Goal: Task Accomplishment & Management: Complete application form

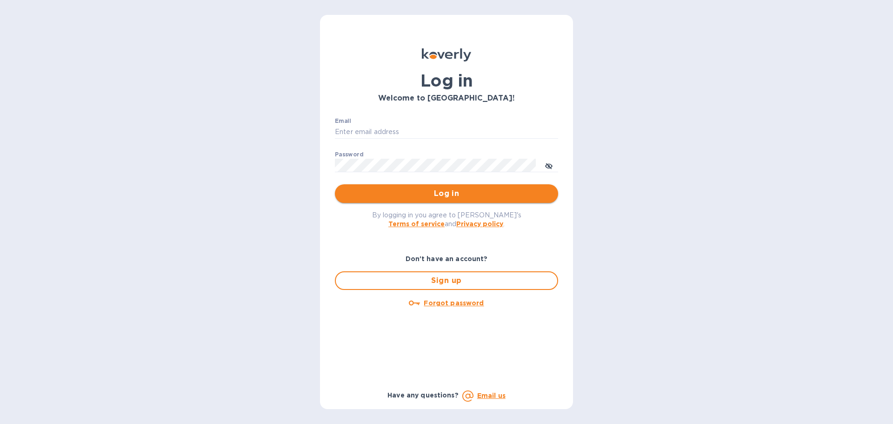
type input "[EMAIL_ADDRESS][DOMAIN_NAME]"
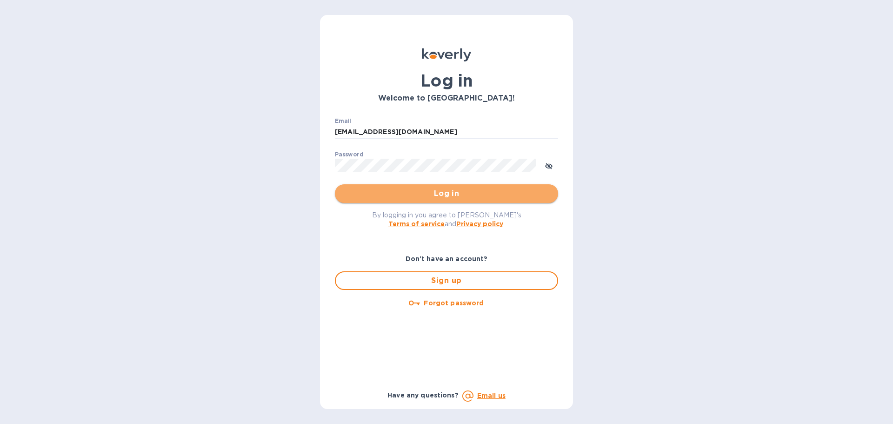
drag, startPoint x: 384, startPoint y: 190, endPoint x: 393, endPoint y: 187, distance: 9.3
click at [385, 189] on span "Log in" at bounding box center [446, 193] width 208 height 11
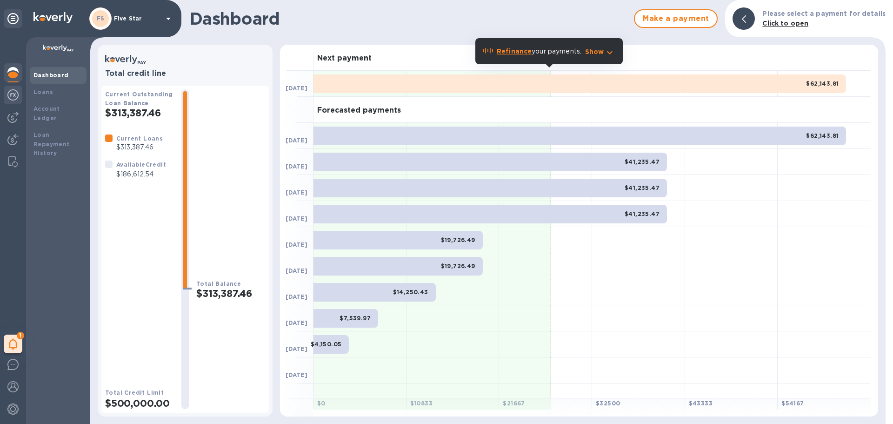
click at [17, 97] on img at bounding box center [12, 94] width 11 height 11
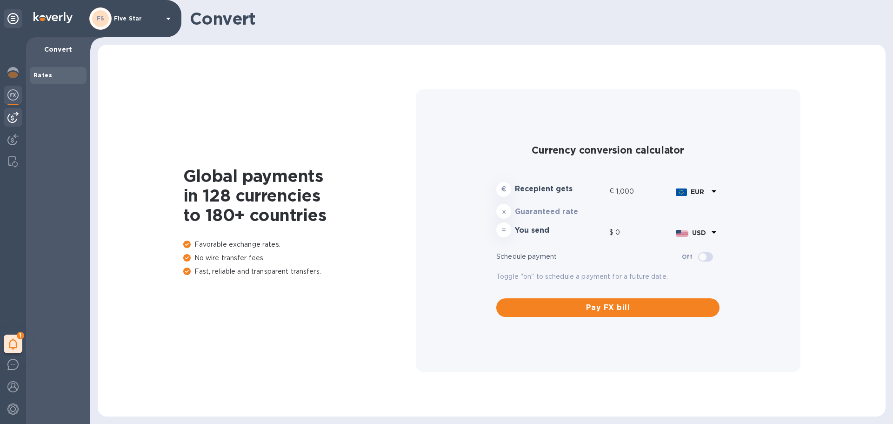
type input "1,184.31"
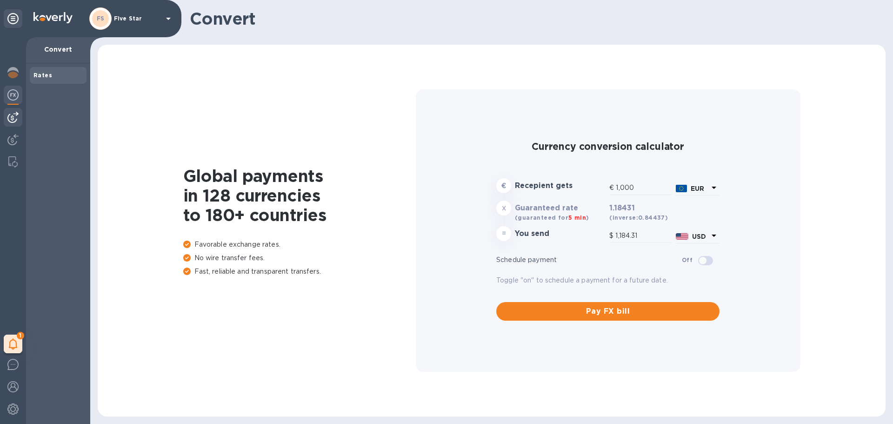
click at [17, 114] on img at bounding box center [12, 117] width 11 height 11
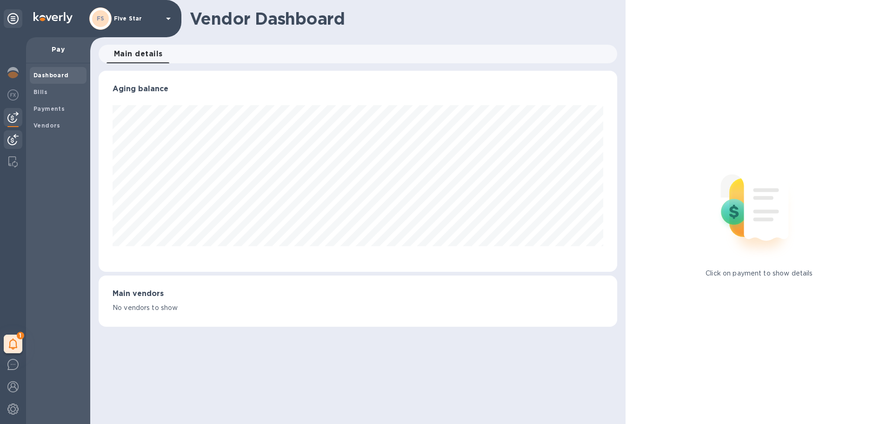
scroll to position [201, 518]
click at [16, 138] on img at bounding box center [12, 139] width 11 height 11
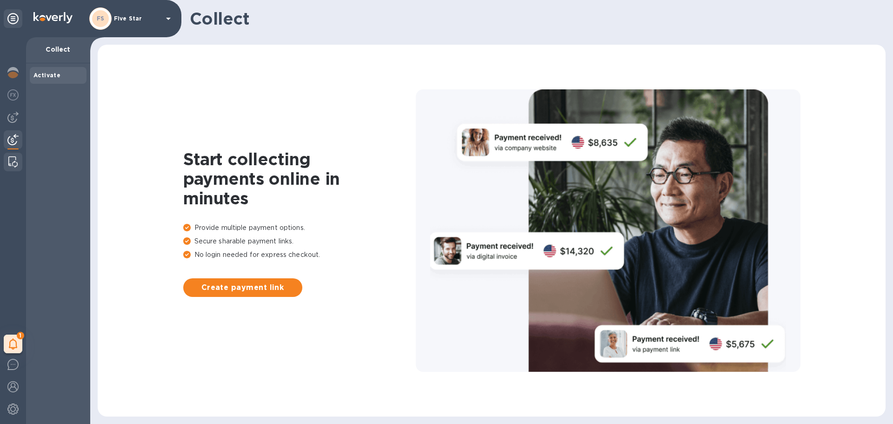
click at [15, 160] on img at bounding box center [12, 161] width 9 height 11
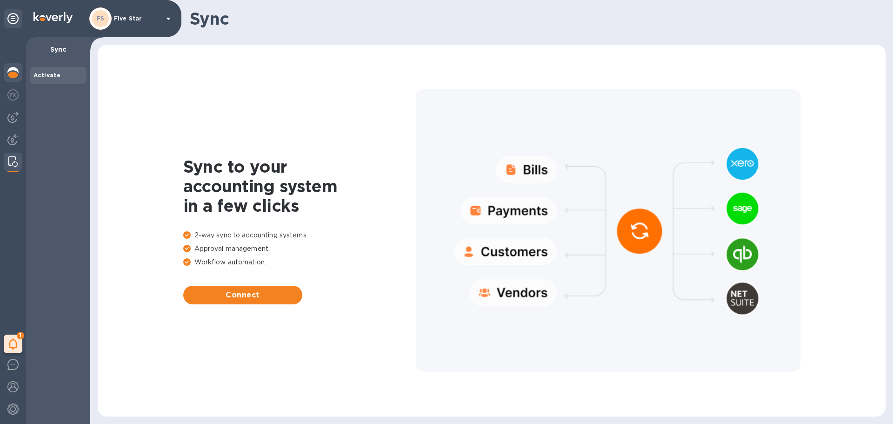
click at [10, 73] on img at bounding box center [12, 72] width 11 height 11
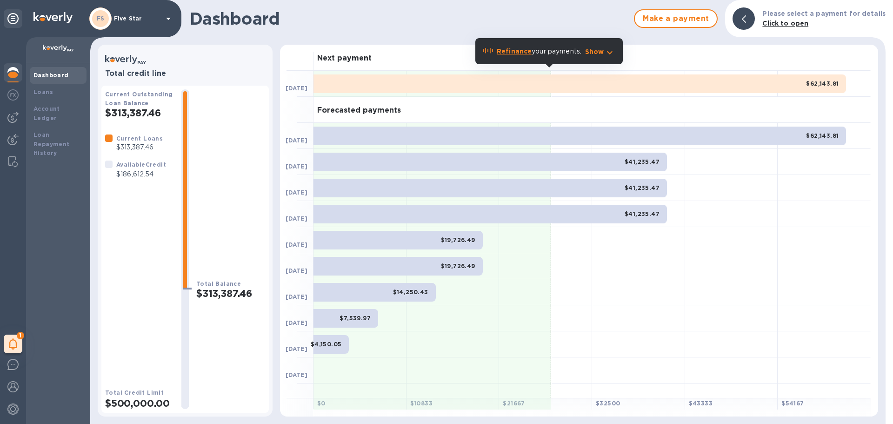
scroll to position [12, 0]
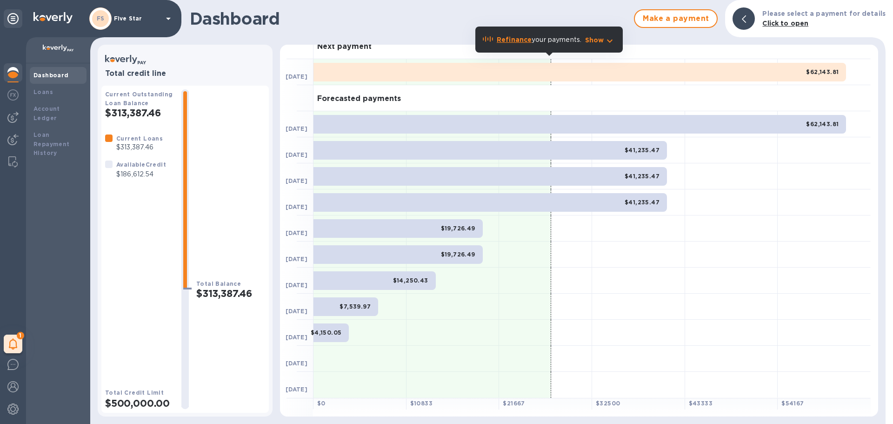
click at [218, 227] on div "Total Balance $313,387.46" at bounding box center [230, 249] width 69 height 320
click at [38, 89] on b "Loans" at bounding box center [44, 91] width 20 height 7
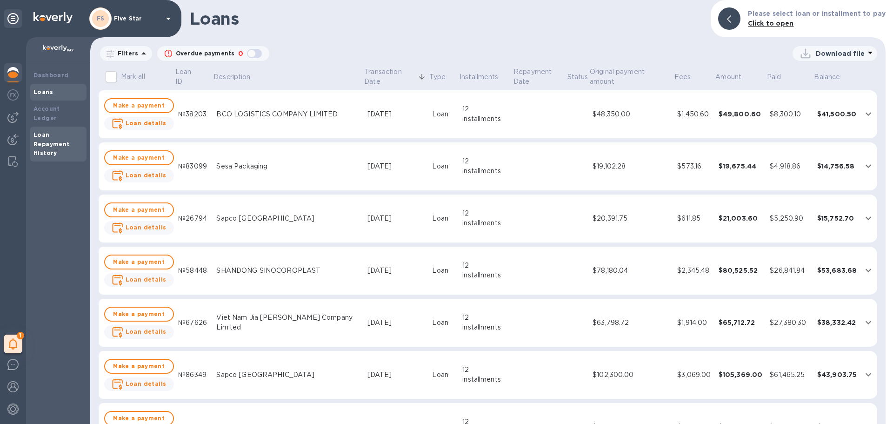
click at [47, 131] on b "Loan Repayment History" at bounding box center [52, 144] width 36 height 26
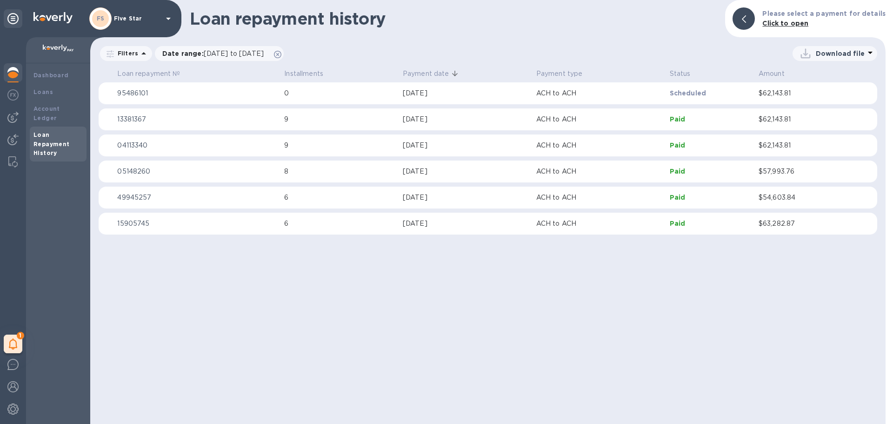
click at [769, 26] on b "Click to open" at bounding box center [786, 23] width 46 height 7
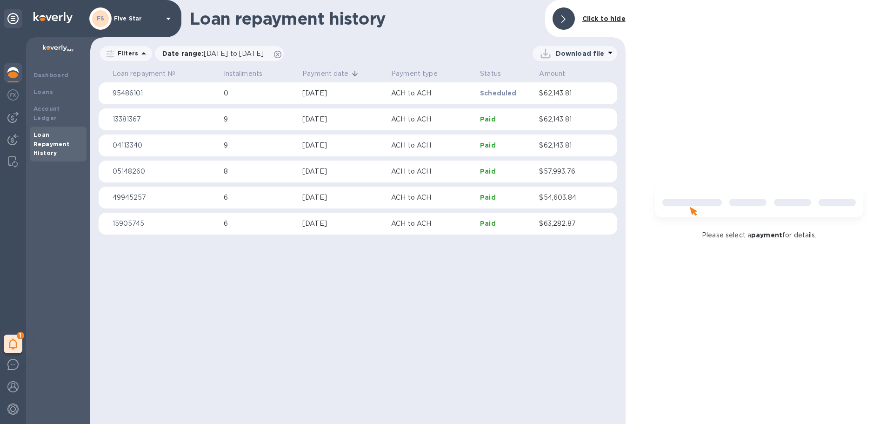
click at [559, 17] on div at bounding box center [564, 18] width 22 height 22
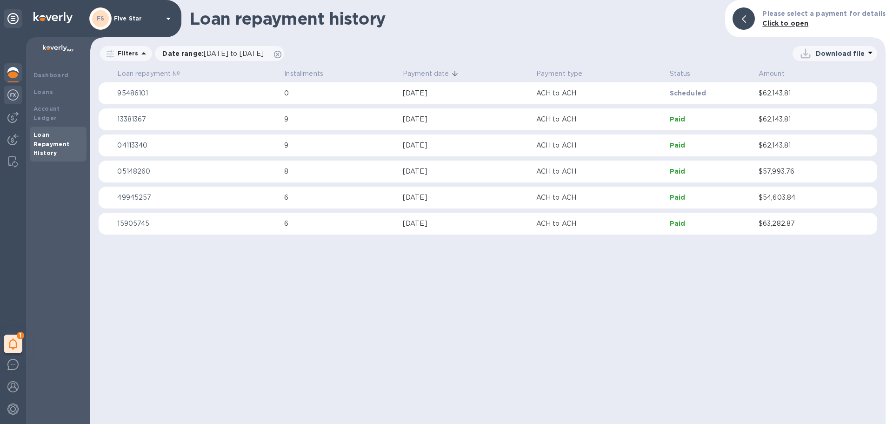
click at [8, 95] on img at bounding box center [12, 94] width 11 height 11
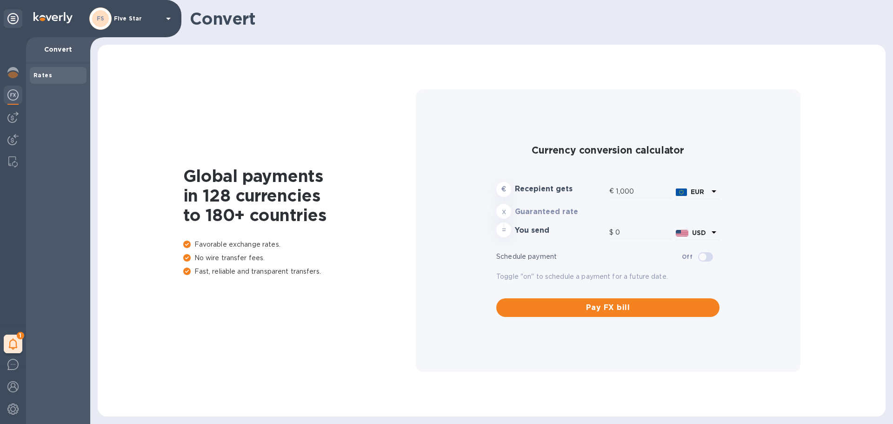
type input "1,184.31"
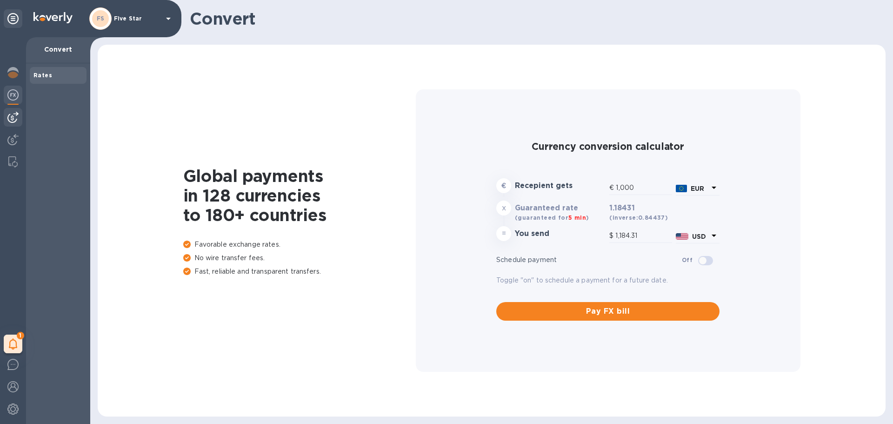
click at [11, 114] on img at bounding box center [12, 117] width 11 height 11
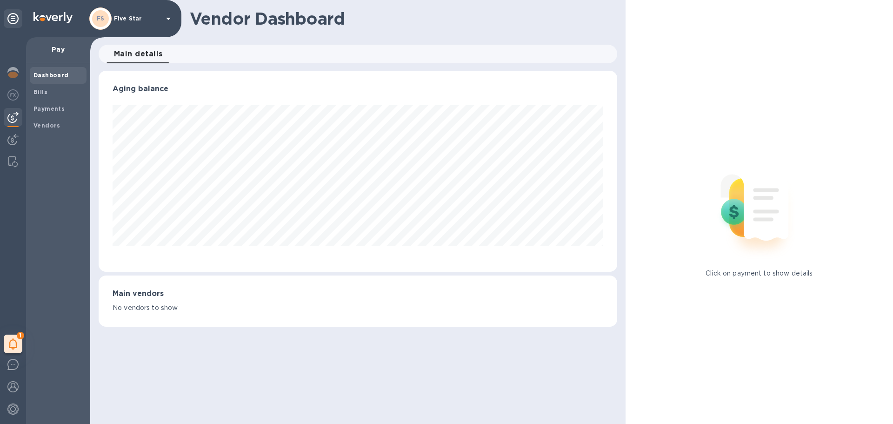
scroll to position [201, 518]
click at [34, 92] on b "Bills" at bounding box center [41, 91] width 14 height 7
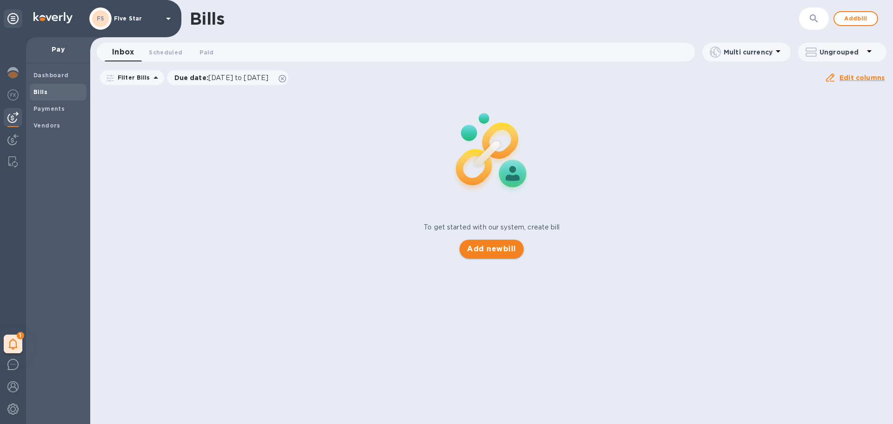
click at [495, 247] on span "Add new bill" at bounding box center [491, 248] width 49 height 11
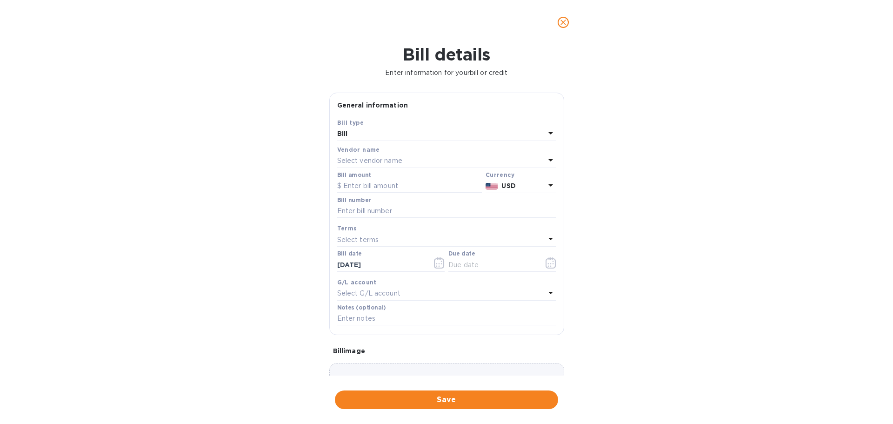
click at [364, 158] on p "Select vendor name" at bounding box center [369, 161] width 65 height 10
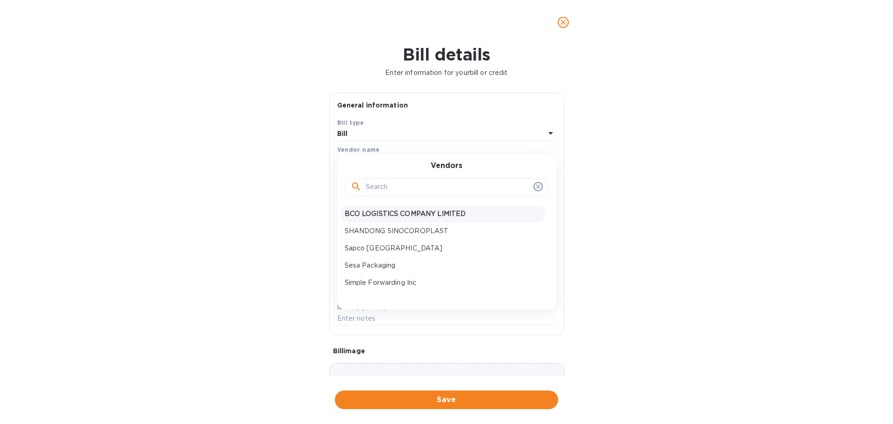
click at [371, 214] on p "BCO LOGISTICS COMPANY LIMITED" at bounding box center [443, 214] width 197 height 10
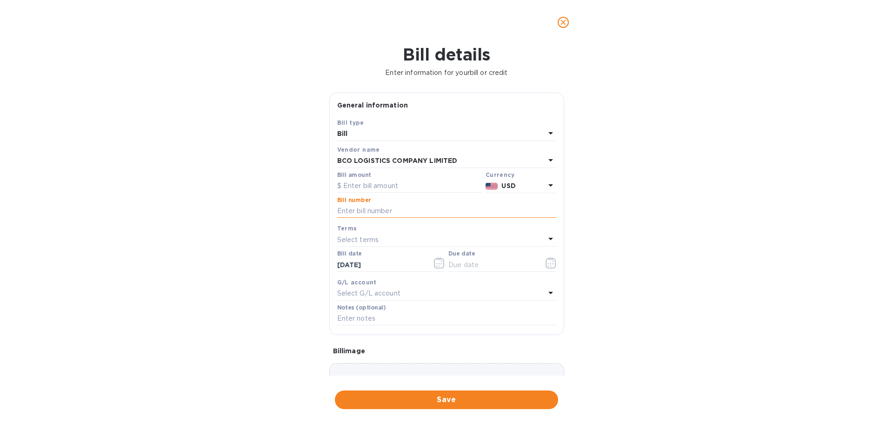
click at [371, 207] on input "text" at bounding box center [446, 211] width 219 height 14
click at [367, 183] on input "text" at bounding box center [409, 186] width 145 height 14
type input "52,040"
click at [369, 211] on input "text" at bounding box center [446, 211] width 219 height 14
type input "multiple"
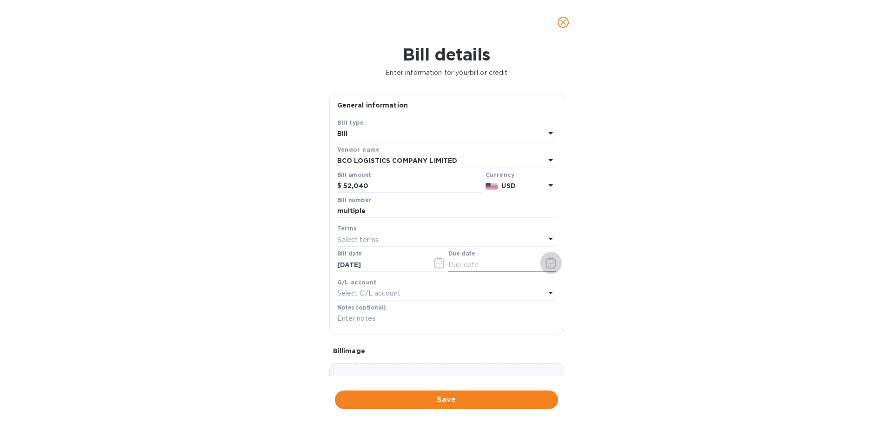
click at [550, 264] on icon "button" at bounding box center [551, 262] width 11 height 11
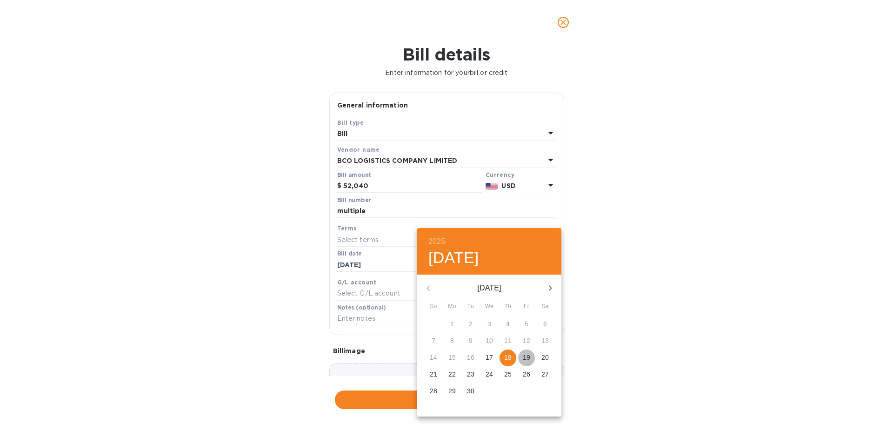
click at [530, 357] on p "19" at bounding box center [526, 357] width 7 height 9
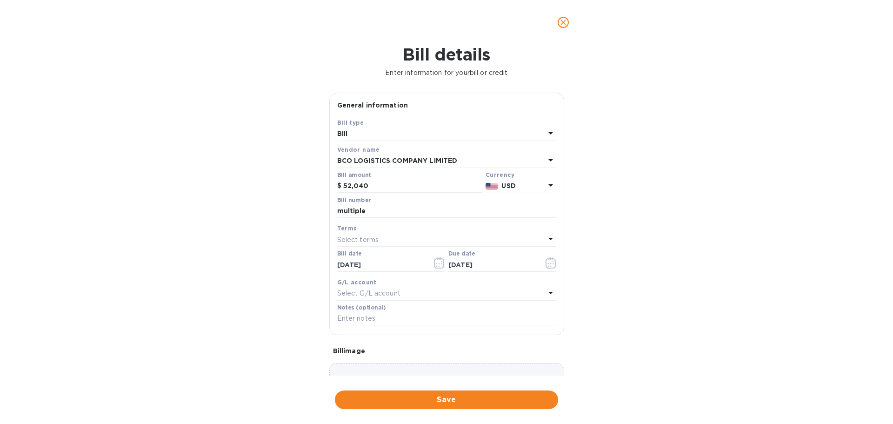
type input "[DATE]"
click at [363, 239] on p "Select terms" at bounding box center [358, 240] width 42 height 10
click at [272, 249] on div "Bill details Enter information for your bill or credit General information Save…" at bounding box center [446, 234] width 893 height 379
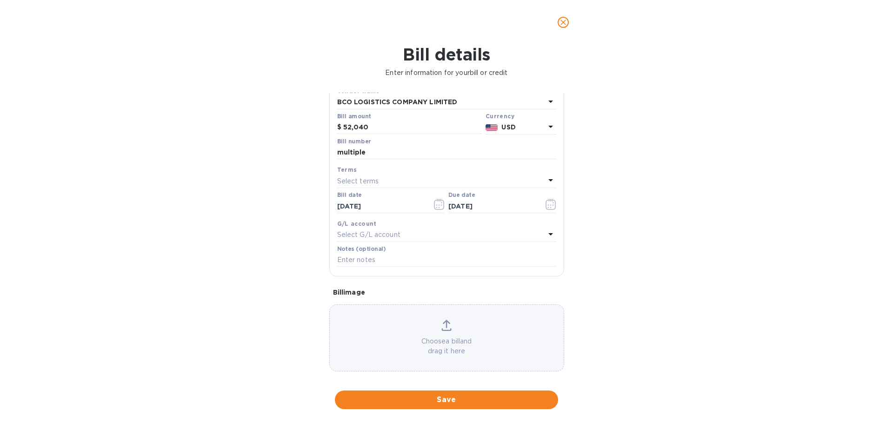
scroll to position [66, 0]
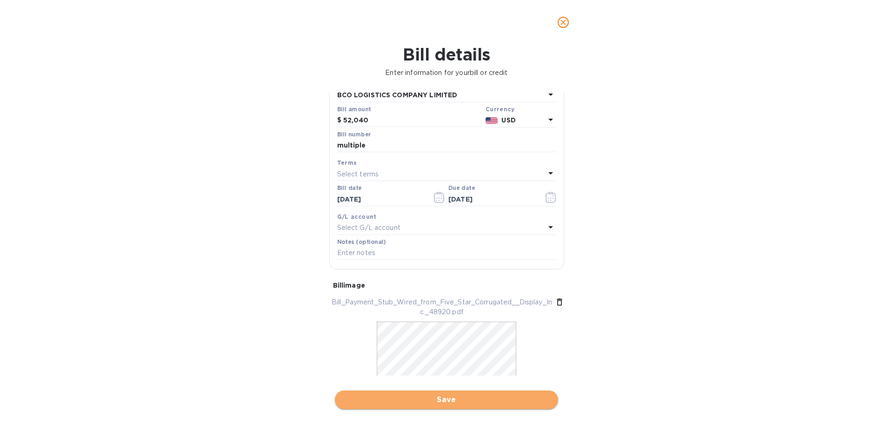
click at [426, 404] on span "Save" at bounding box center [446, 399] width 208 height 11
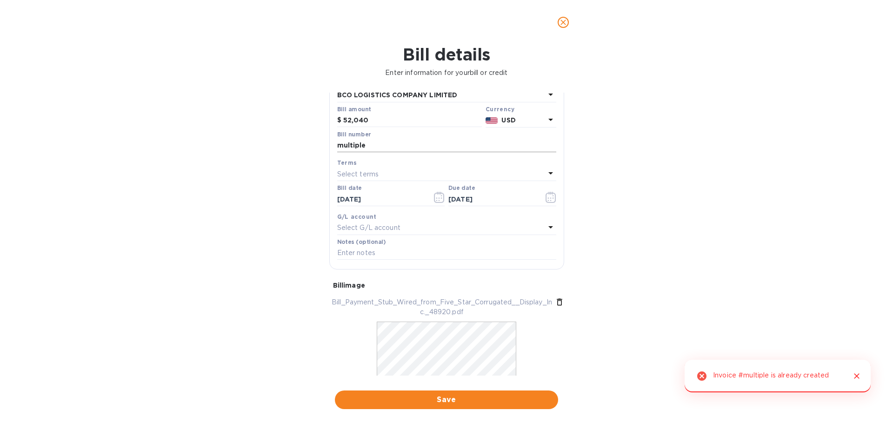
click at [374, 141] on input "multiple" at bounding box center [446, 146] width 219 height 14
type input "multiple agn"
click at [400, 397] on span "Save" at bounding box center [446, 399] width 208 height 11
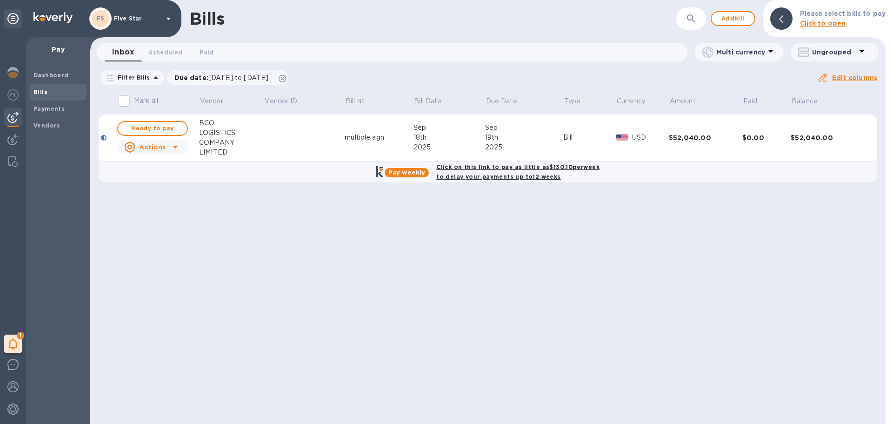
click at [458, 170] on b "Click on this link to pay as little as $130.10 per week to delay your payments …" at bounding box center [517, 171] width 163 height 17
checkbox input "true"
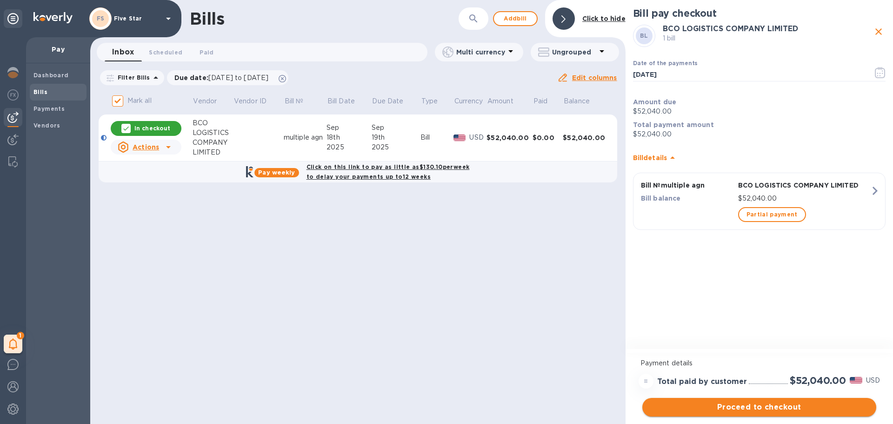
click at [686, 403] on span "Proceed to checkout" at bounding box center [759, 407] width 219 height 11
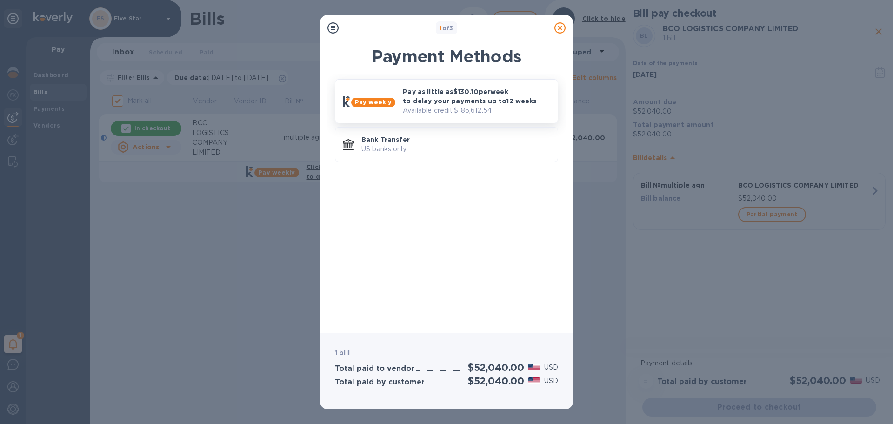
click at [423, 104] on p "Pay as little as $130.10 per week to delay your payments up to 12 weeks" at bounding box center [477, 96] width 148 height 19
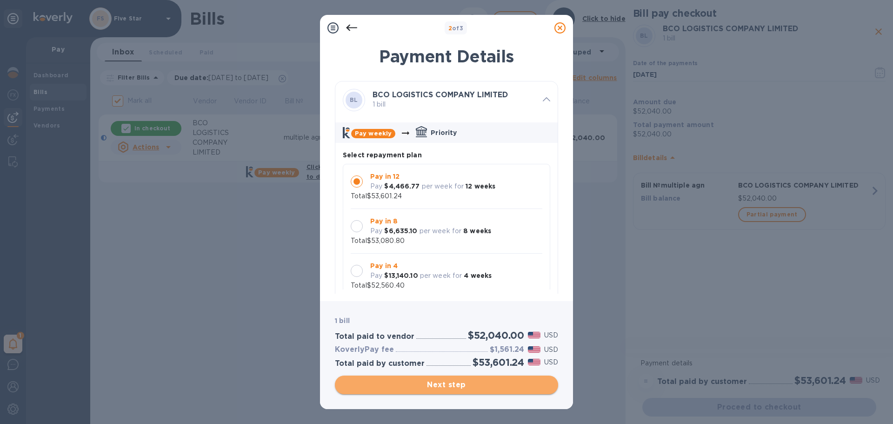
click at [493, 388] on span "Next step" at bounding box center [446, 384] width 208 height 11
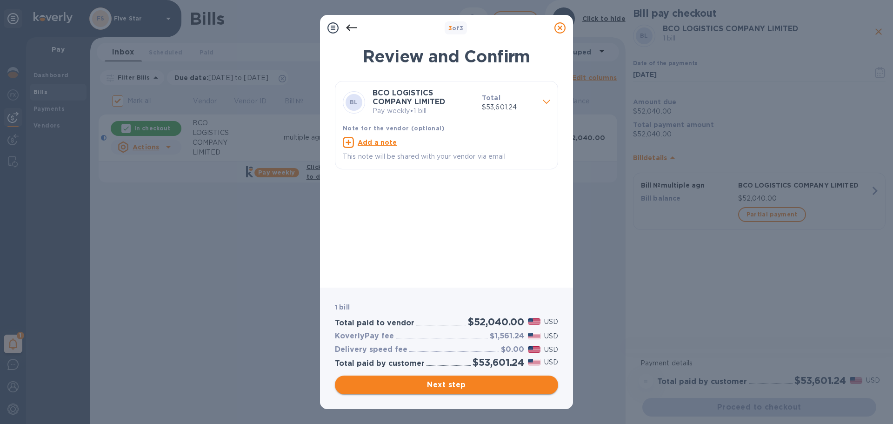
click at [458, 383] on span "Next step" at bounding box center [446, 384] width 208 height 11
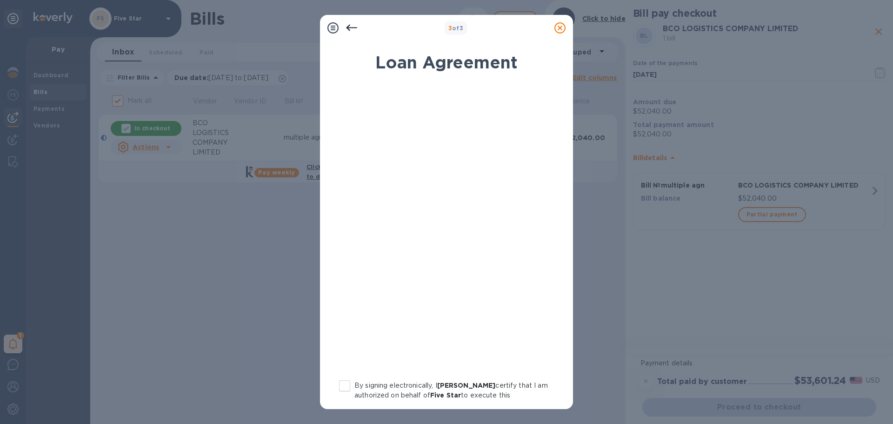
scroll to position [47, 0]
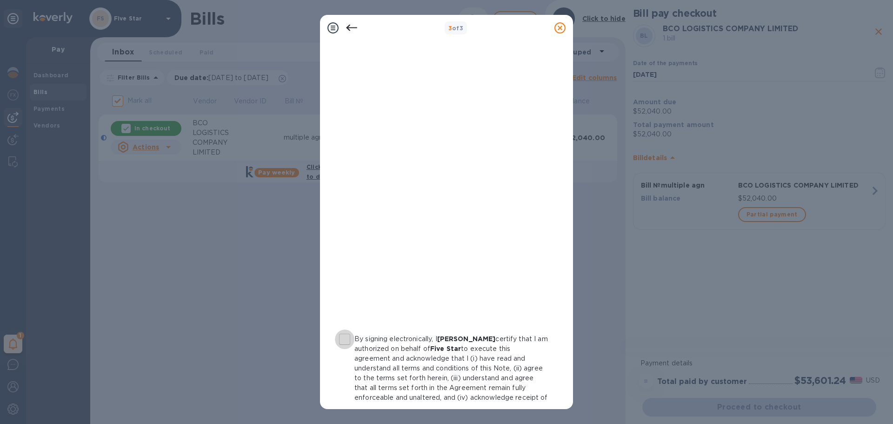
click at [349, 338] on input "By signing electronically, I [PERSON_NAME] certify that I am authorized on beha…" at bounding box center [345, 339] width 20 height 20
checkbox input "true"
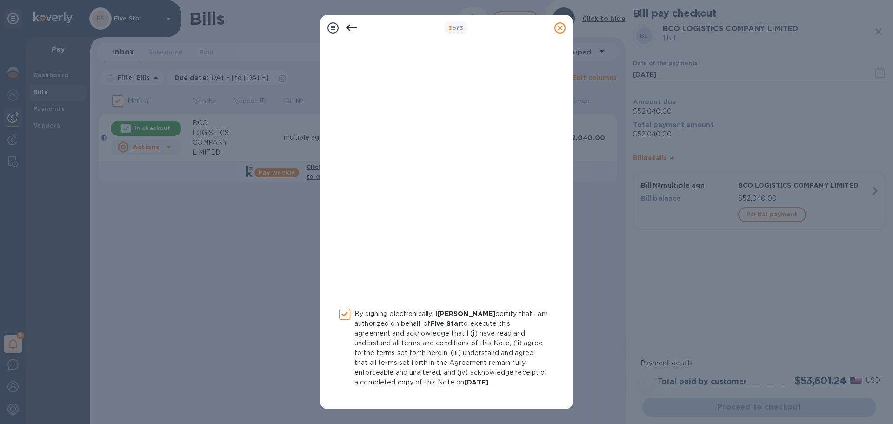
scroll to position [96, 0]
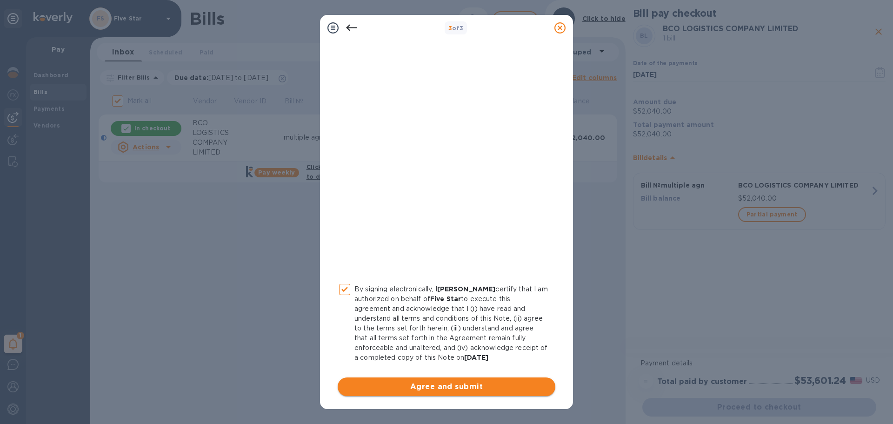
click at [406, 388] on span "Agree and submit" at bounding box center [446, 386] width 203 height 11
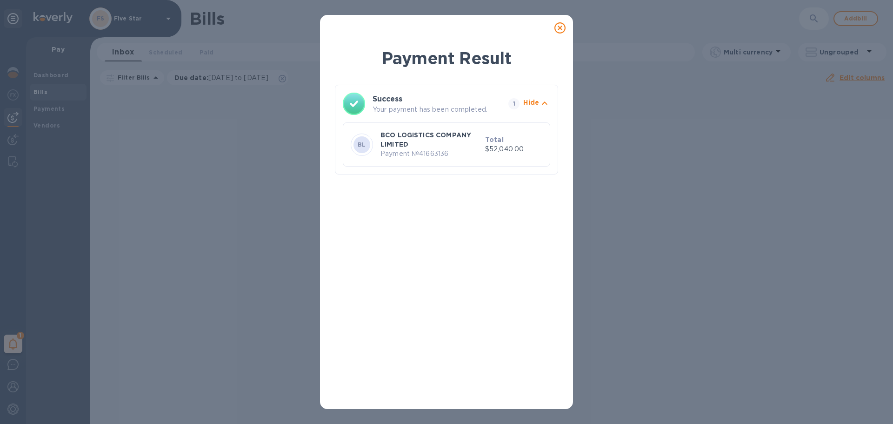
click at [564, 28] on icon at bounding box center [560, 27] width 11 height 11
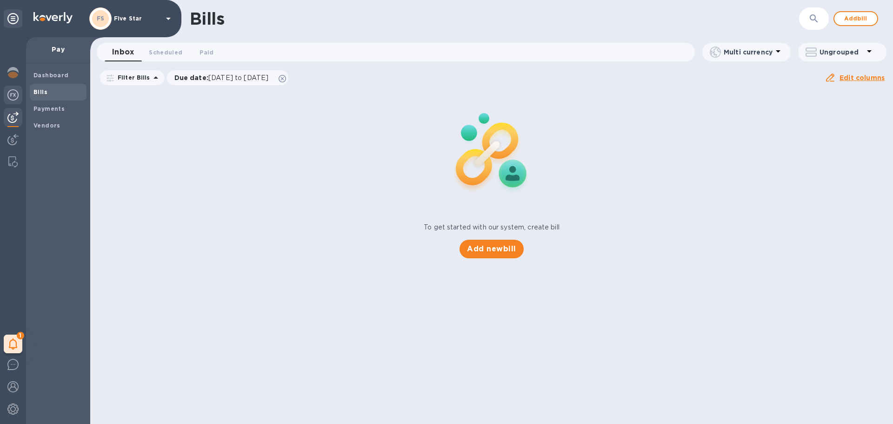
click at [16, 94] on img at bounding box center [12, 94] width 11 height 11
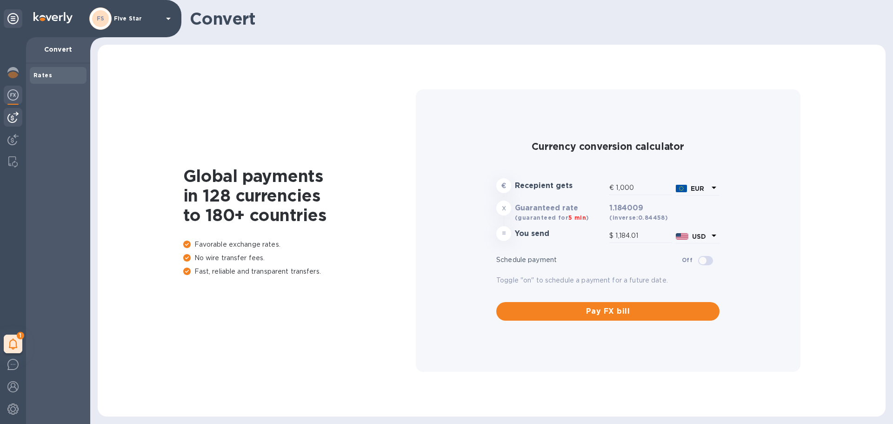
click at [15, 117] on img at bounding box center [12, 117] width 11 height 11
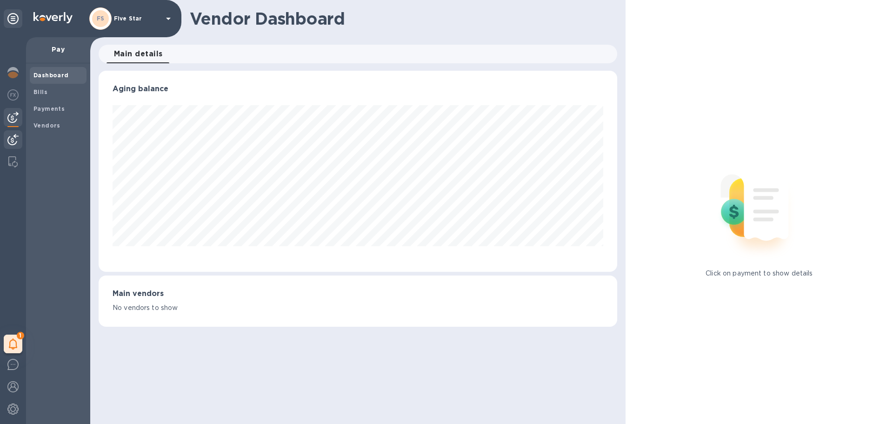
scroll to position [201, 518]
click at [9, 132] on div at bounding box center [13, 140] width 19 height 20
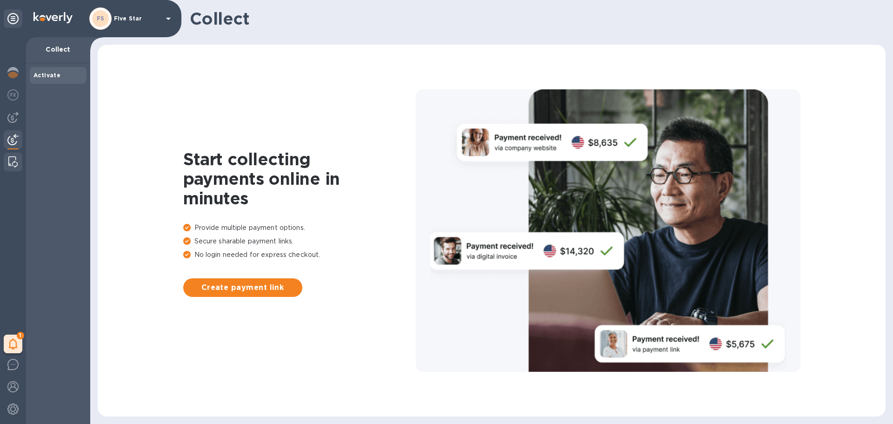
click at [11, 161] on img at bounding box center [12, 161] width 9 height 11
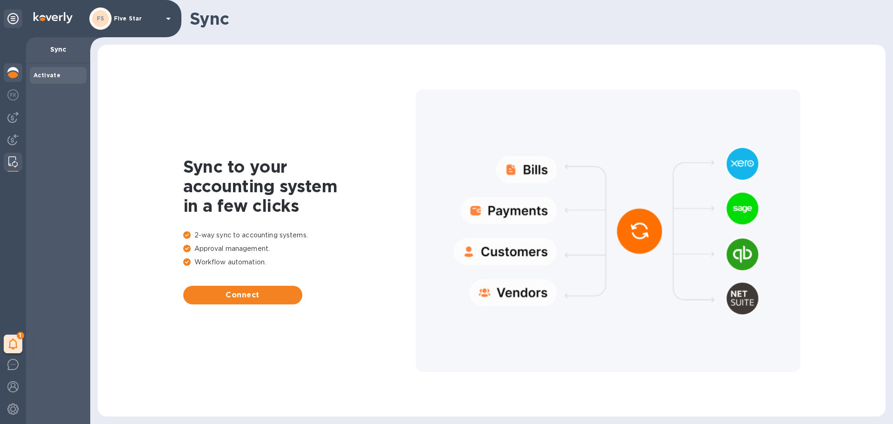
click at [6, 74] on div at bounding box center [13, 73] width 19 height 20
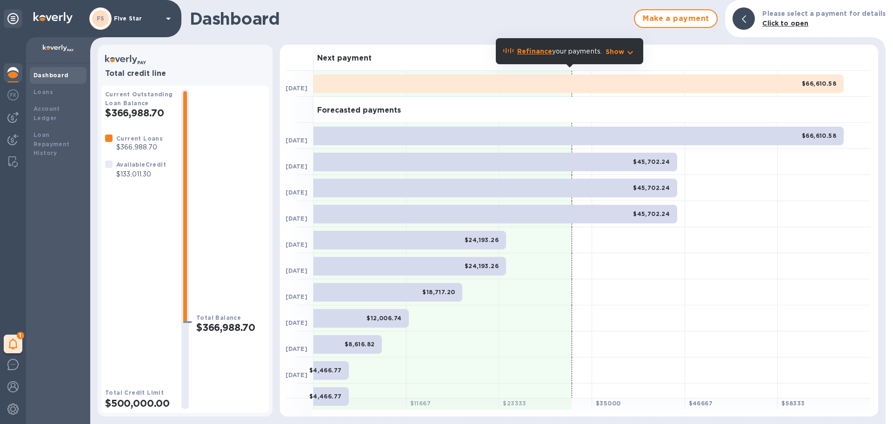
click at [777, 24] on b "Click to open" at bounding box center [786, 23] width 46 height 7
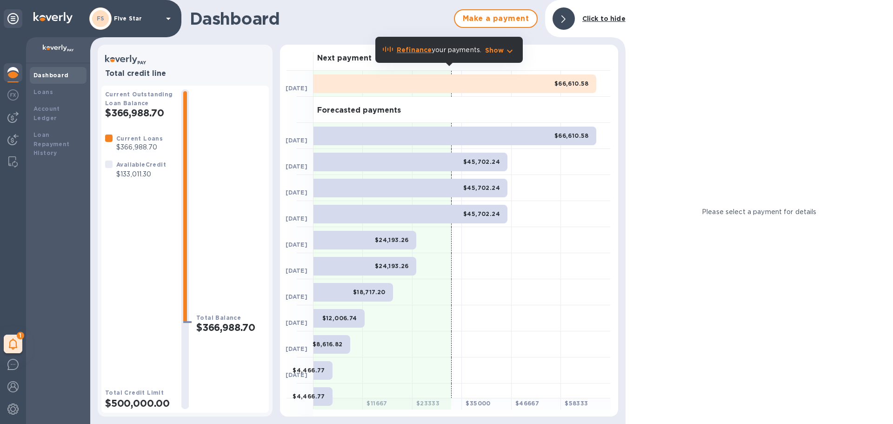
scroll to position [12, 0]
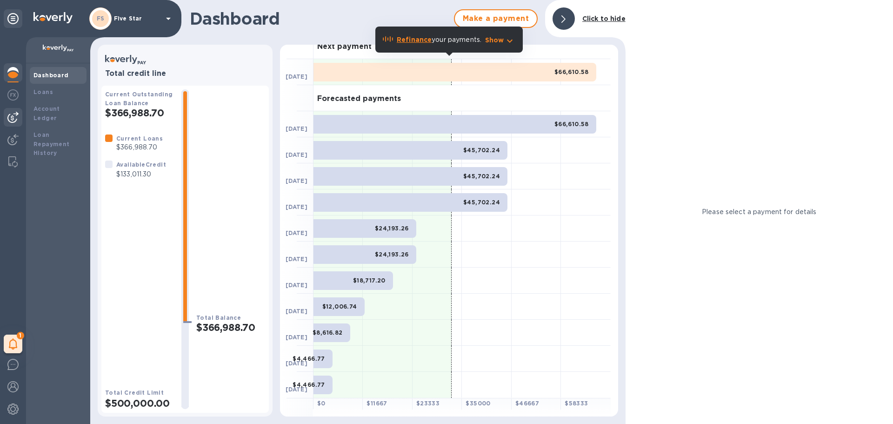
click at [14, 111] on div at bounding box center [13, 117] width 19 height 19
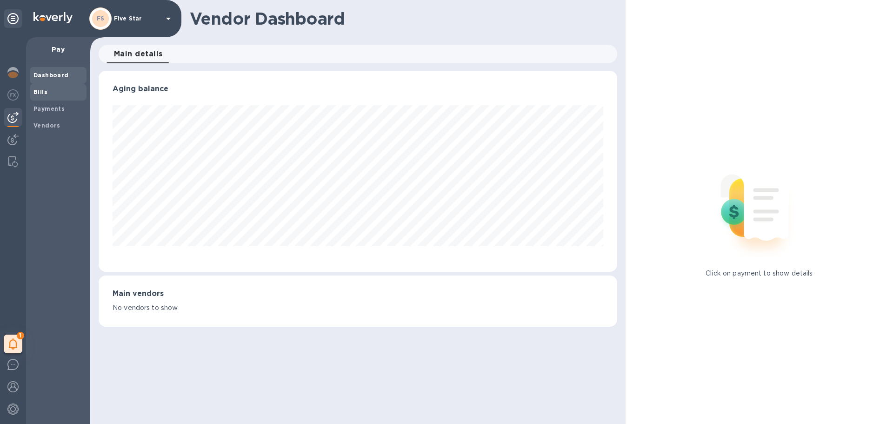
scroll to position [201, 518]
click at [47, 93] on span "Bills" at bounding box center [58, 91] width 49 height 9
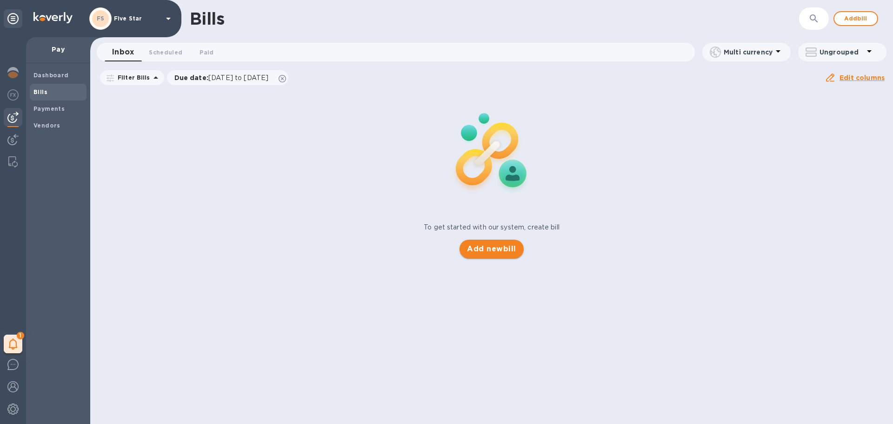
click at [486, 249] on span "Add new bill" at bounding box center [491, 248] width 49 height 11
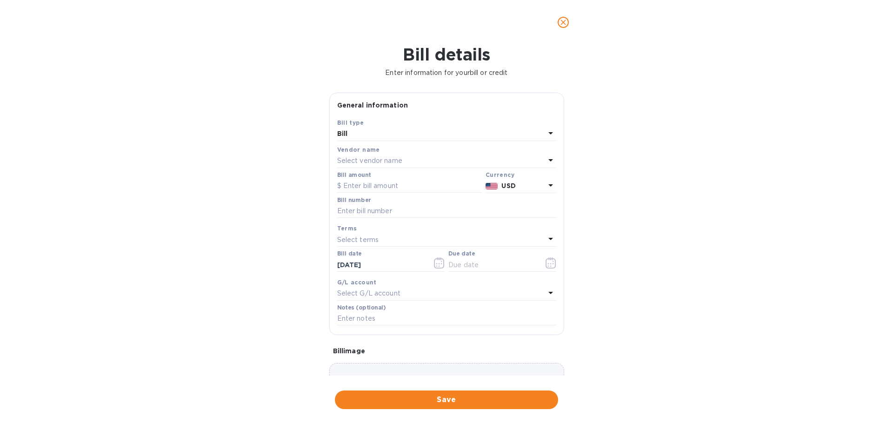
click at [379, 160] on p "Select vendor name" at bounding box center [369, 161] width 65 height 10
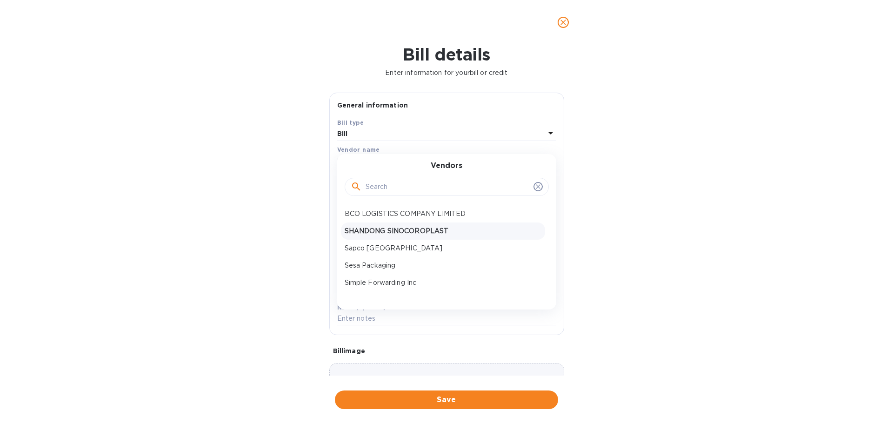
scroll to position [31, 0]
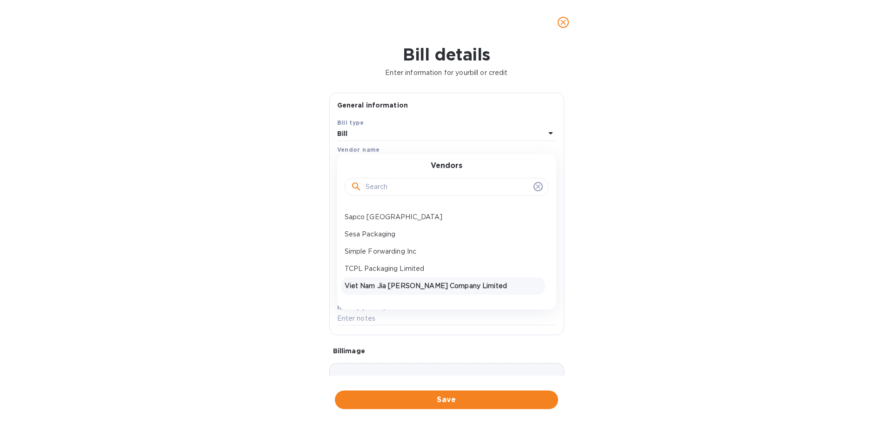
click at [399, 285] on p "Viet Nam Jia [PERSON_NAME] Company Limited" at bounding box center [443, 286] width 197 height 10
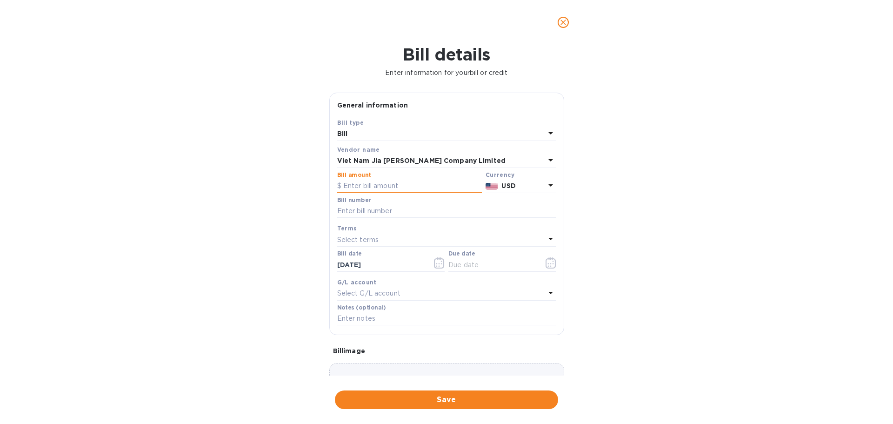
click at [375, 185] on input "text" at bounding box center [409, 186] width 145 height 14
type input "90,447.12"
click at [384, 207] on input "text" at bounding box center [446, 211] width 219 height 14
type input "multiple jbr"
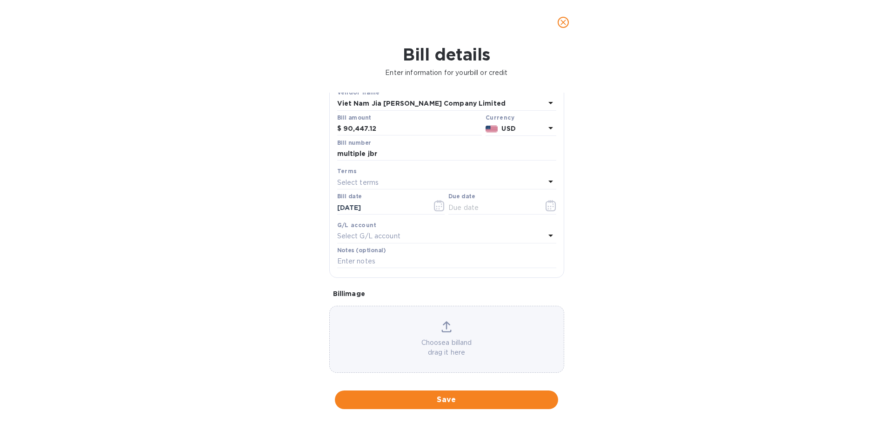
scroll to position [66, 0]
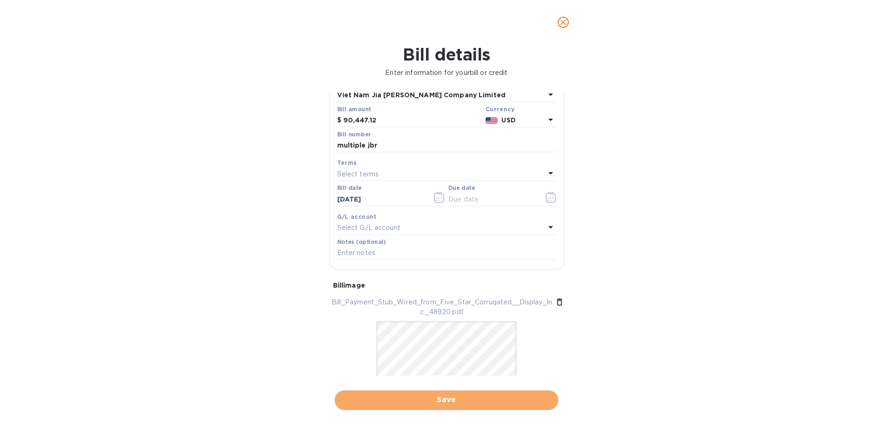
click at [454, 398] on span "Save" at bounding box center [446, 399] width 208 height 11
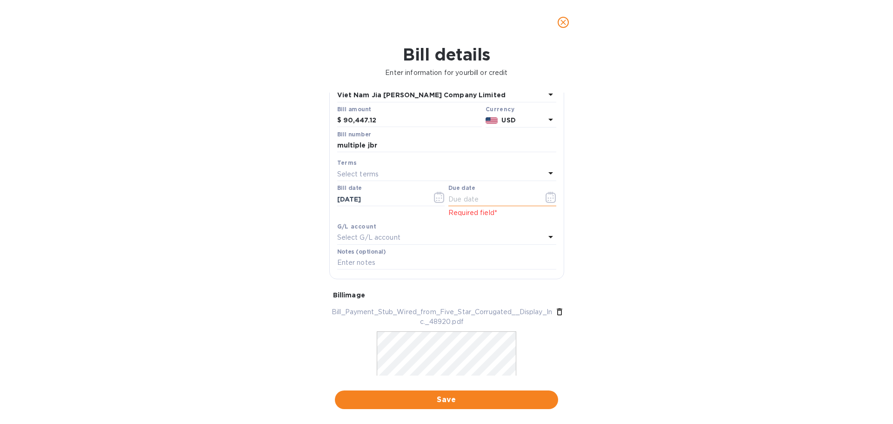
click at [464, 201] on input "text" at bounding box center [493, 199] width 88 height 14
click at [546, 196] on icon "button" at bounding box center [551, 197] width 11 height 11
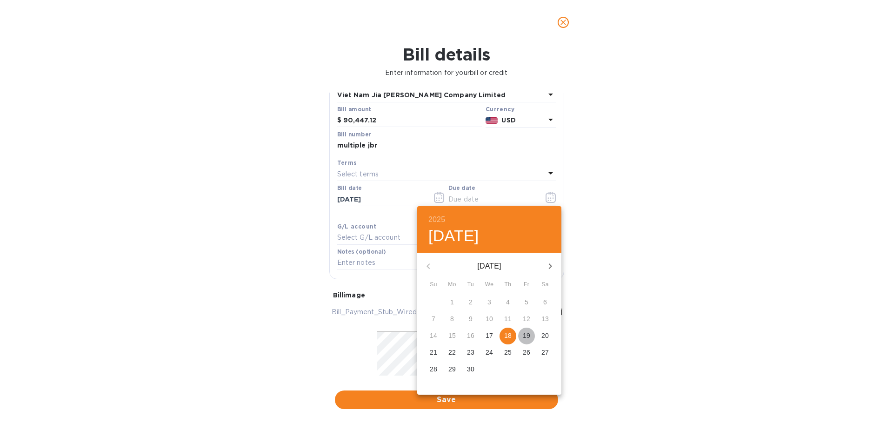
click at [524, 335] on p "19" at bounding box center [526, 335] width 7 height 9
type input "[DATE]"
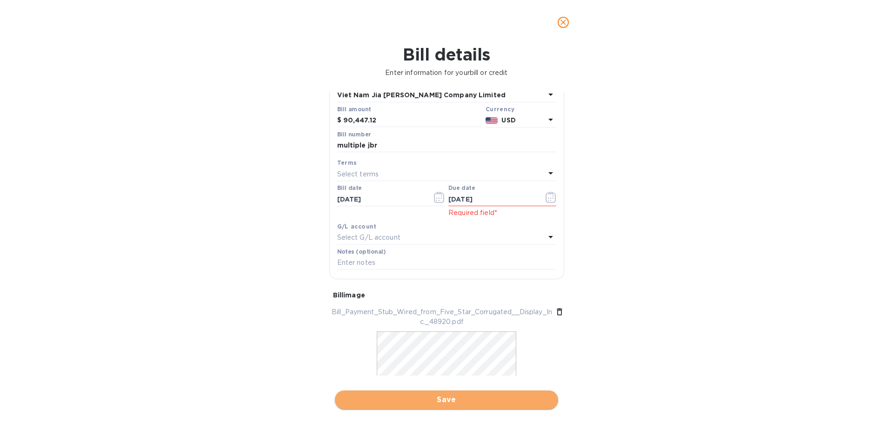
drag, startPoint x: 445, startPoint y: 397, endPoint x: 627, endPoint y: 346, distance: 188.4
click at [446, 397] on span "Save" at bounding box center [446, 399] width 208 height 11
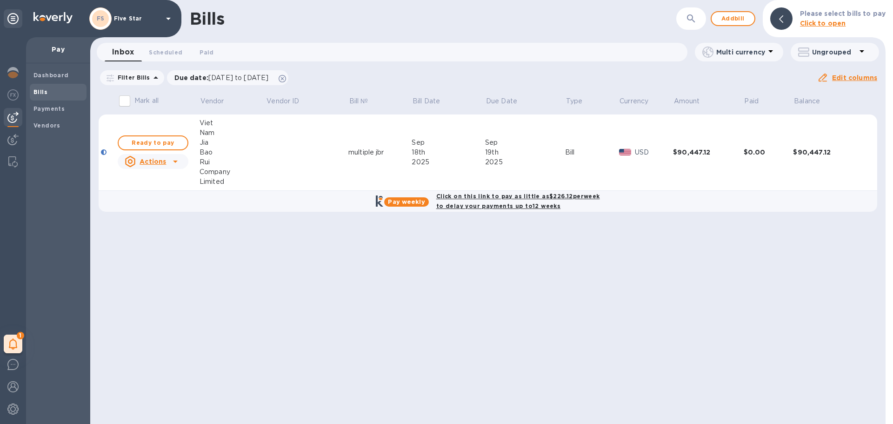
click at [456, 200] on b "Click on this link to pay as little as $226.12 per week to delay your payments …" at bounding box center [518, 201] width 164 height 17
checkbox input "true"
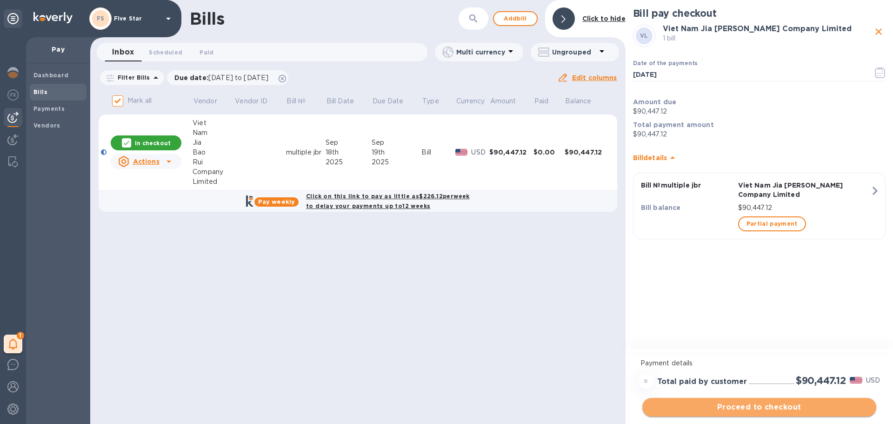
click at [718, 403] on span "Proceed to checkout" at bounding box center [759, 407] width 219 height 11
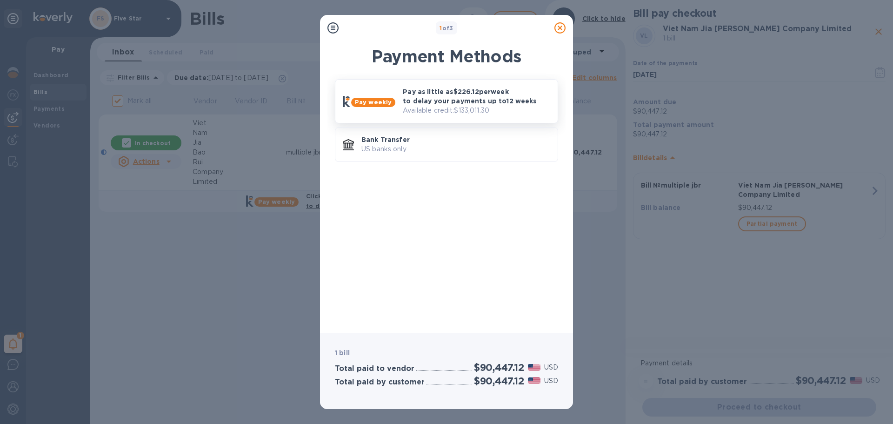
click at [426, 101] on p "Pay as little as $226.12 per week to delay your payments up to 12 weeks" at bounding box center [477, 96] width 148 height 19
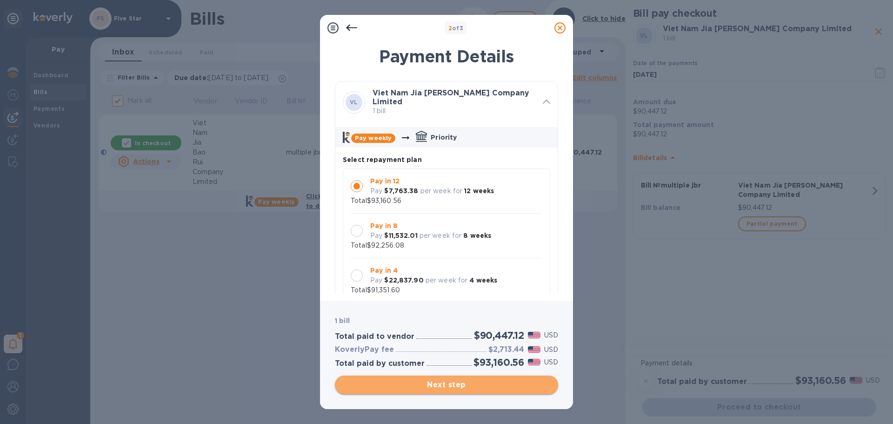
click at [417, 382] on span "Next step" at bounding box center [446, 384] width 208 height 11
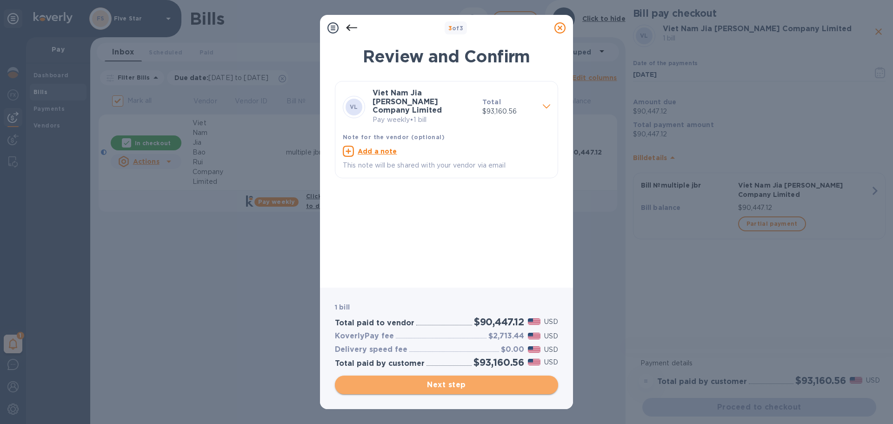
click at [418, 381] on span "Next step" at bounding box center [446, 384] width 208 height 11
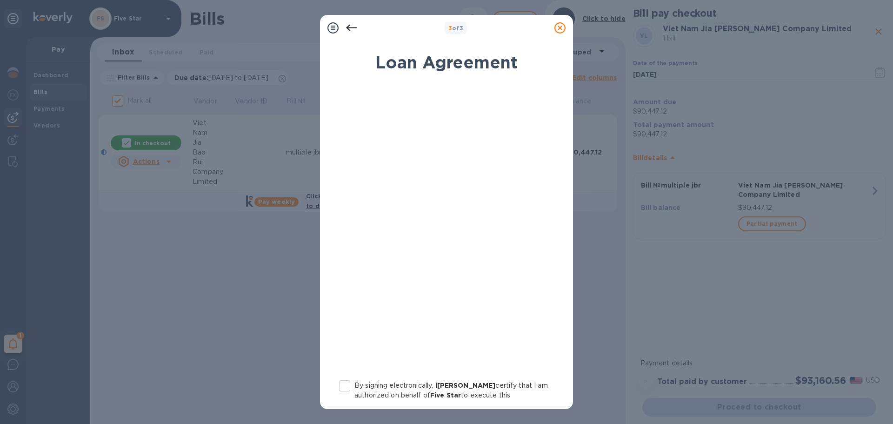
click at [350, 383] on input "By signing electronically, I [PERSON_NAME] certify that I am authorized on beha…" at bounding box center [345, 386] width 20 height 20
checkbox input "true"
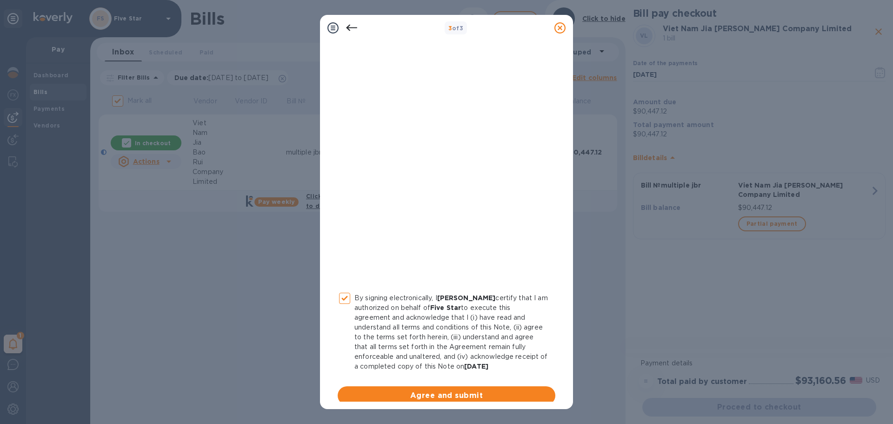
scroll to position [96, 0]
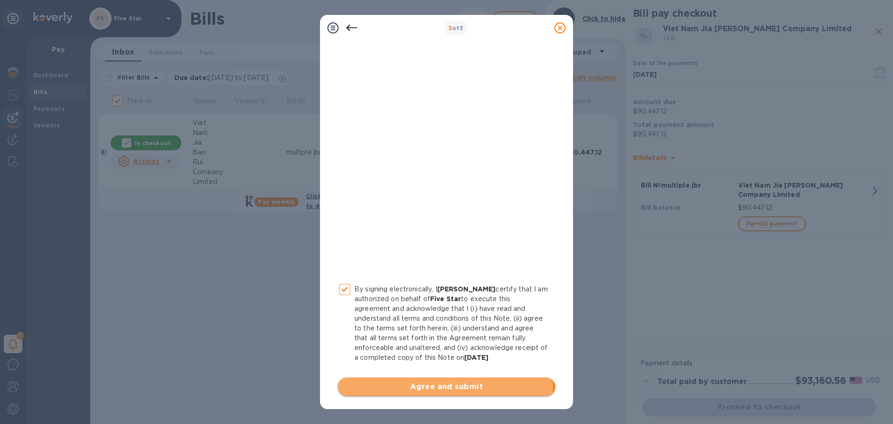
click at [428, 383] on span "Agree and submit" at bounding box center [446, 386] width 203 height 11
